Goal: Browse casually

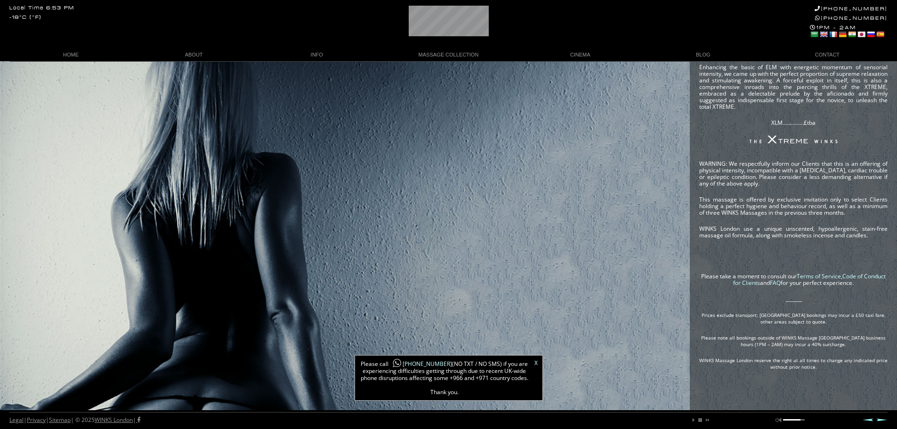
scroll to position [0, 40]
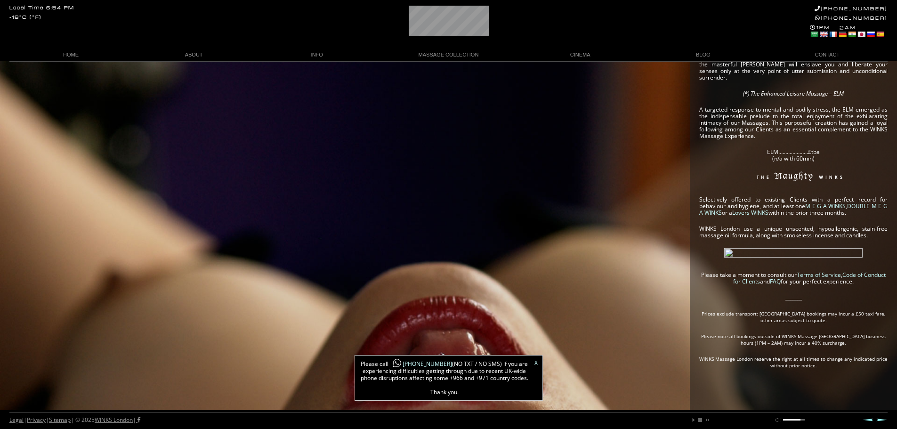
scroll to position [0, 15]
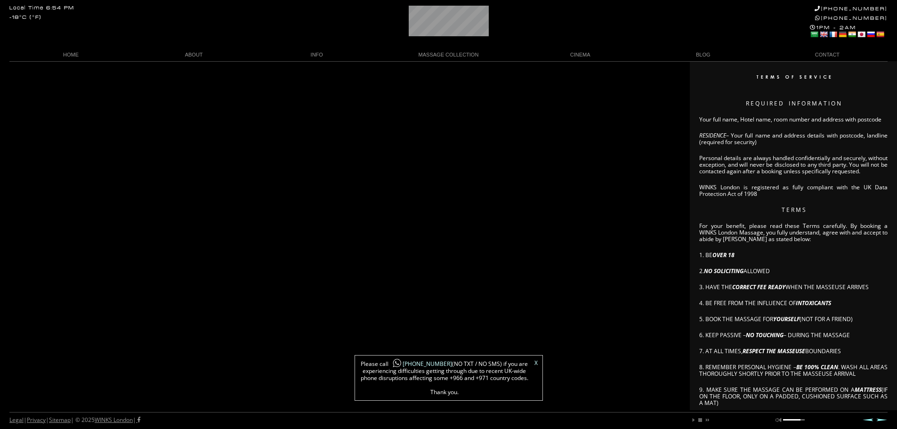
scroll to position [0, 6]
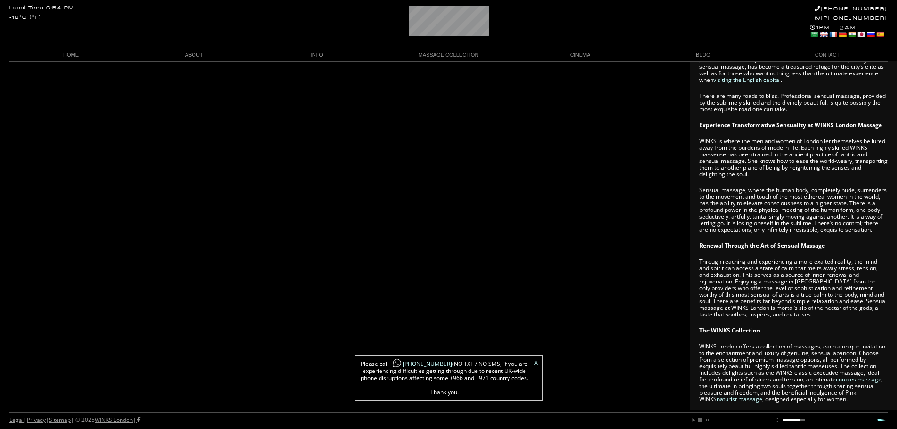
scroll to position [0, 47]
